Goal: Check status: Check status

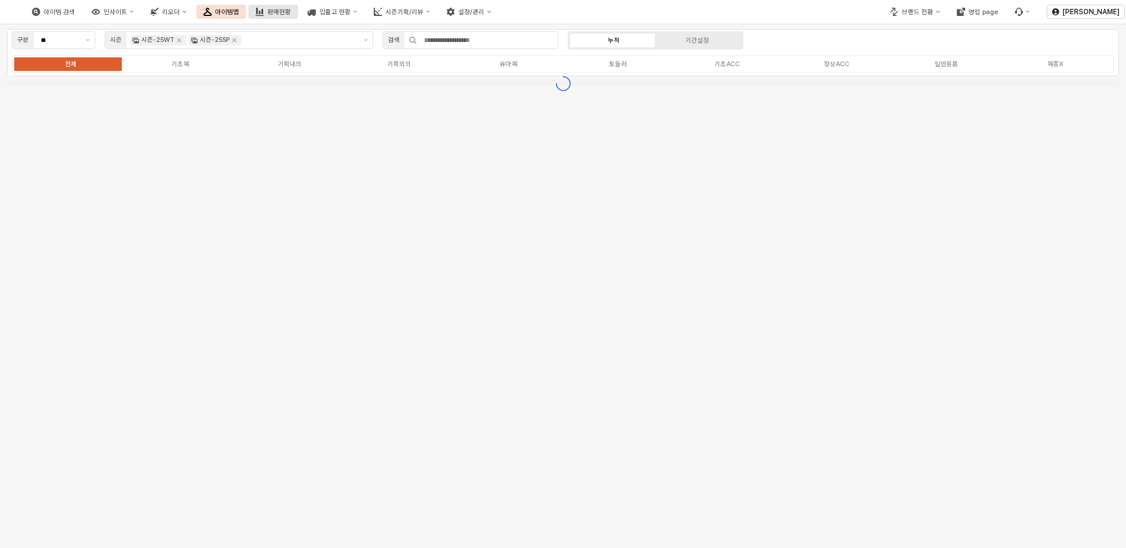
click at [291, 12] on div "판매현황" at bounding box center [279, 12] width 24 height 8
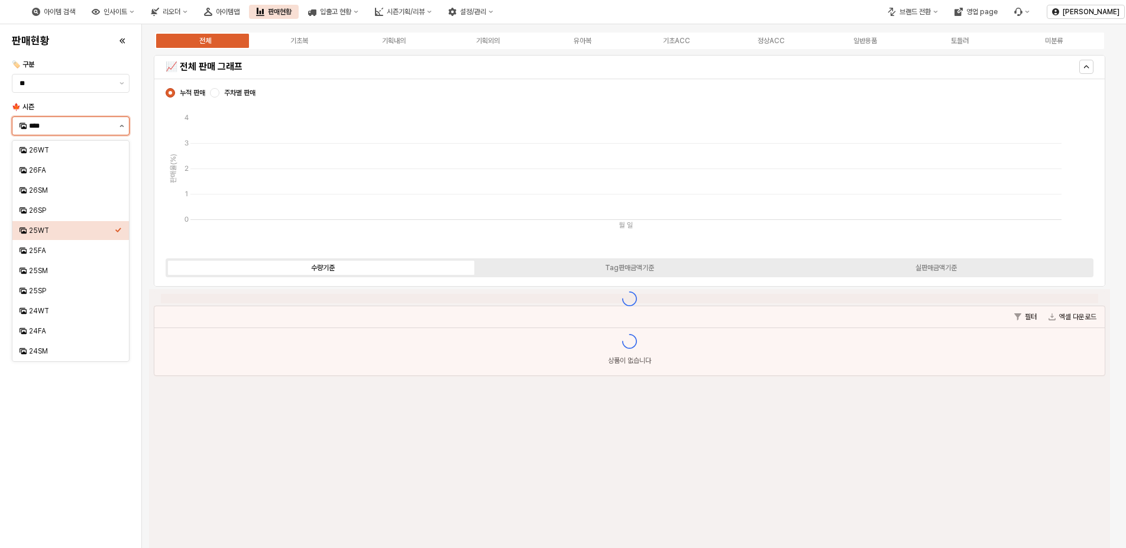
click at [119, 125] on button "제안 사항 표시" at bounding box center [122, 126] width 14 height 18
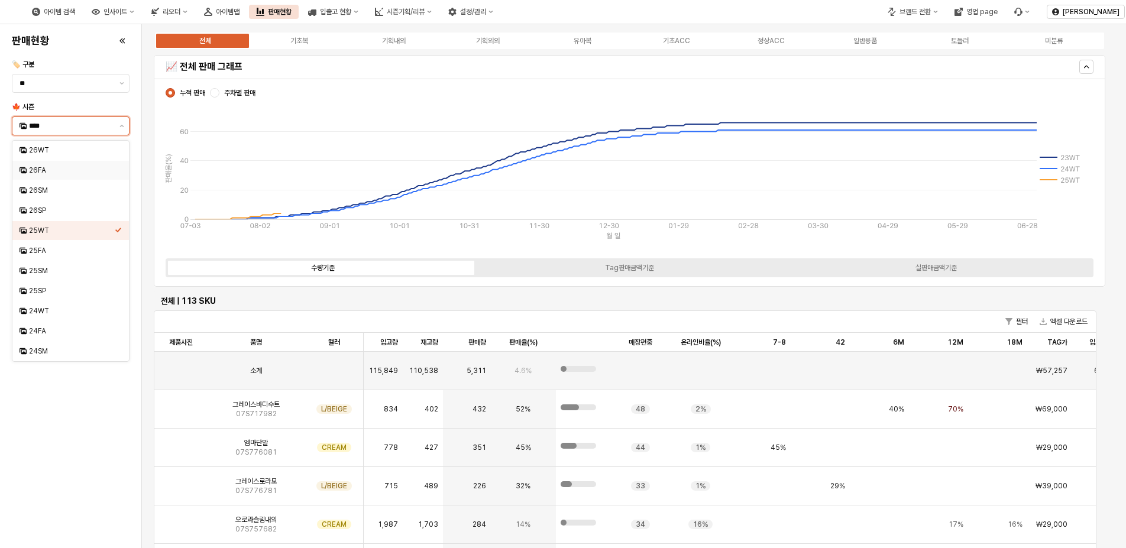
click at [57, 166] on div "26FA" at bounding box center [72, 170] width 86 height 9
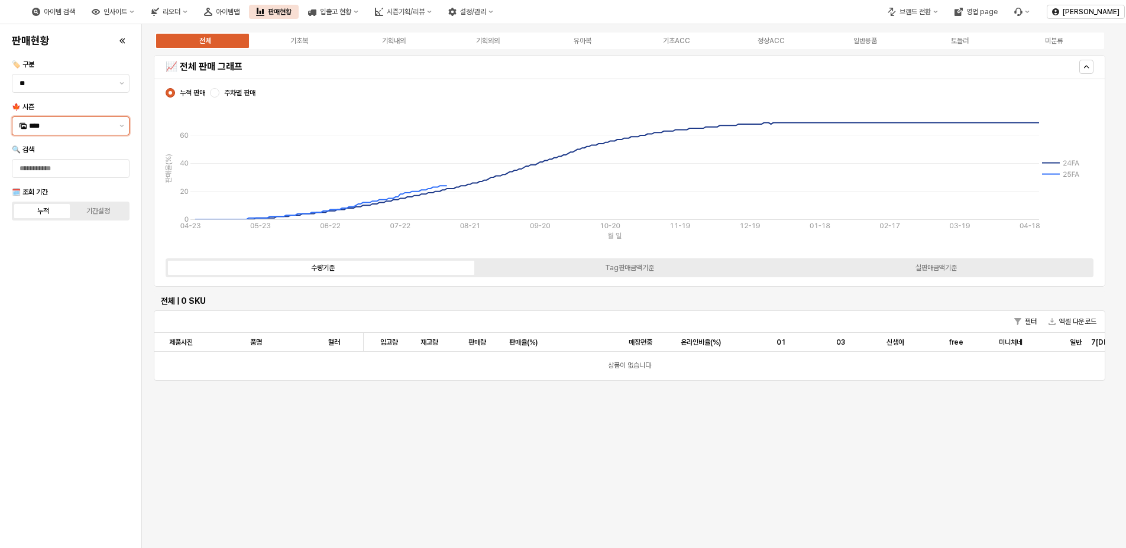
click at [73, 125] on input "****" at bounding box center [70, 126] width 83 height 12
click at [120, 125] on icon "제안 사항 표시" at bounding box center [121, 126] width 5 height 2
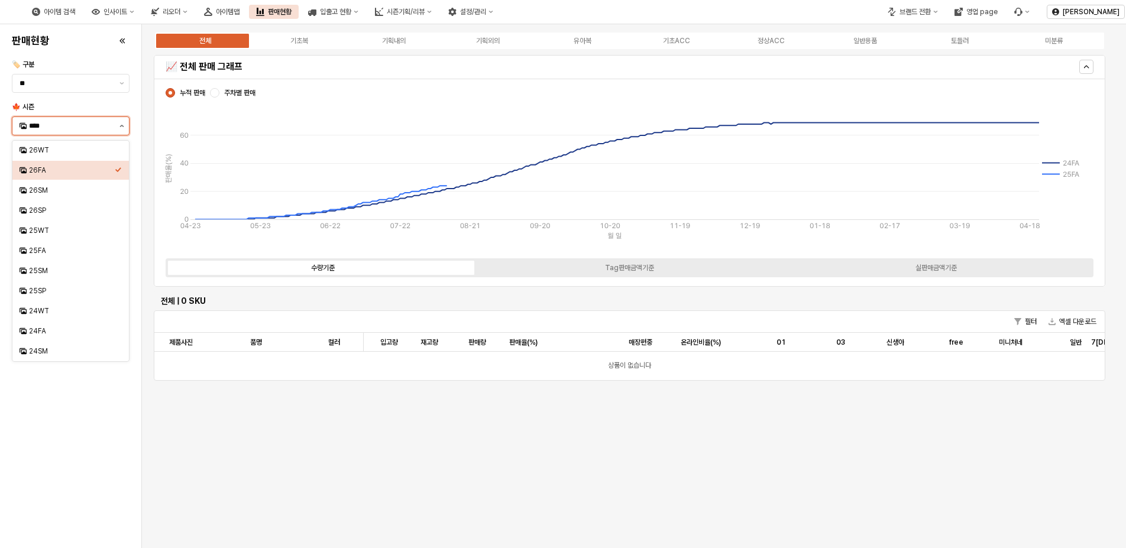
click at [120, 125] on icon "제안 사항 표시" at bounding box center [121, 126] width 5 height 2
click at [60, 248] on div "25FA" at bounding box center [72, 250] width 86 height 9
type input "****"
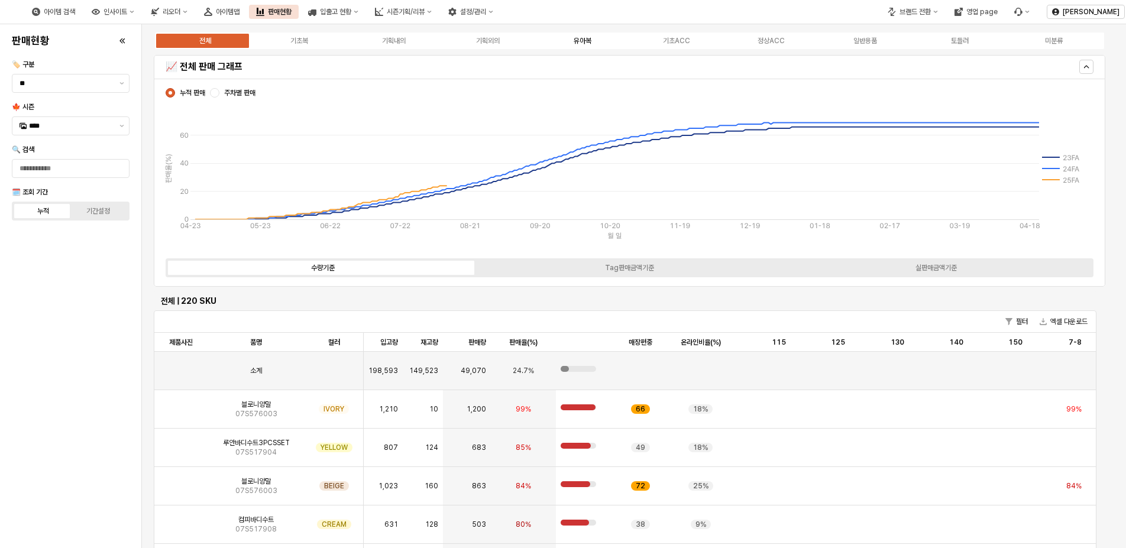
click at [577, 41] on div "유아복" at bounding box center [583, 41] width 18 height 8
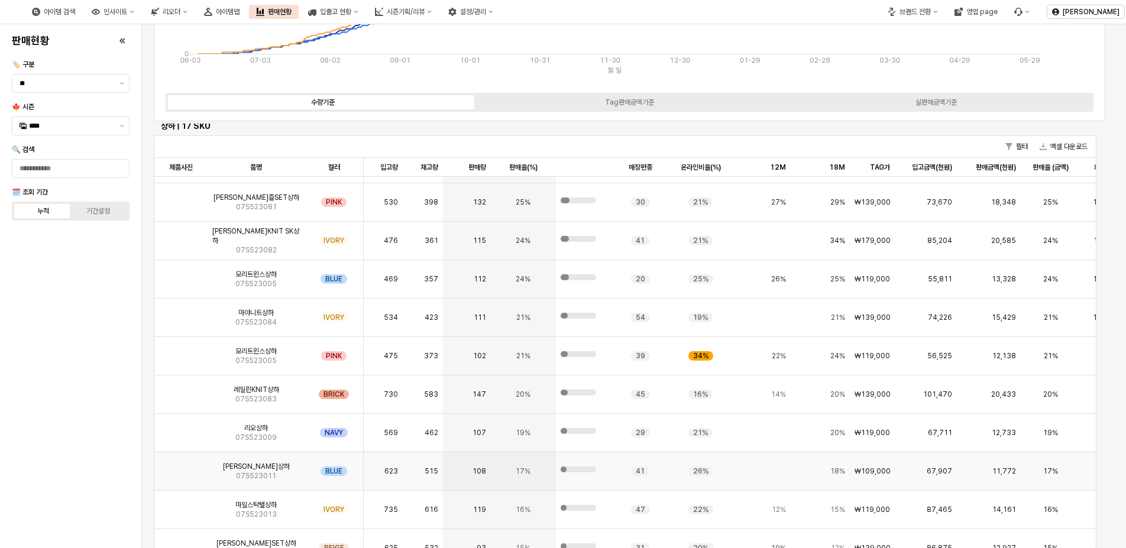
scroll to position [177, 0]
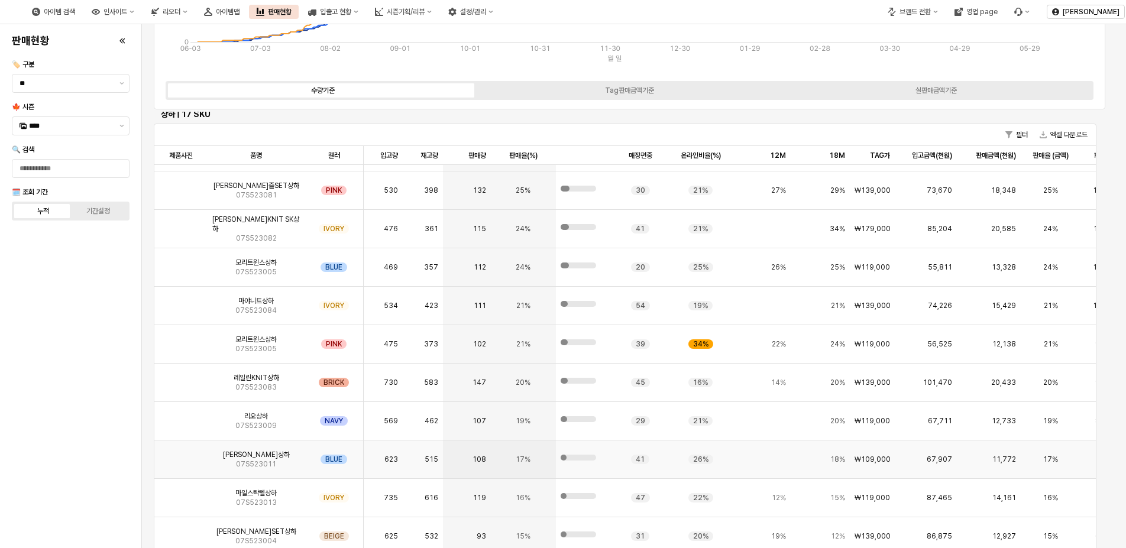
click at [181, 455] on img "App Frame" at bounding box center [181, 455] width 0 height 0
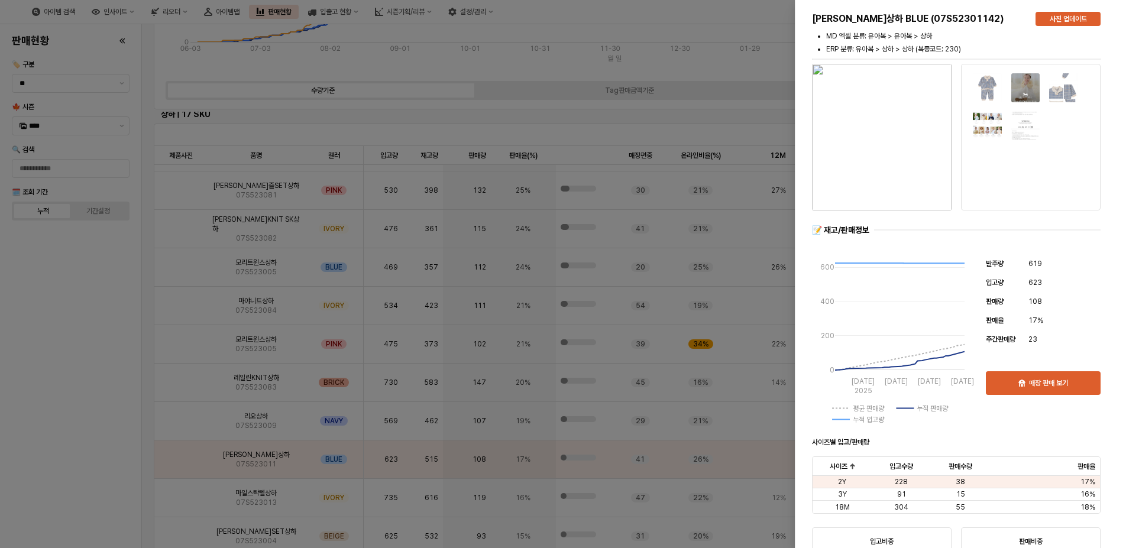
click at [106, 309] on div at bounding box center [563, 274] width 1126 height 548
